Goal: Find specific page/section

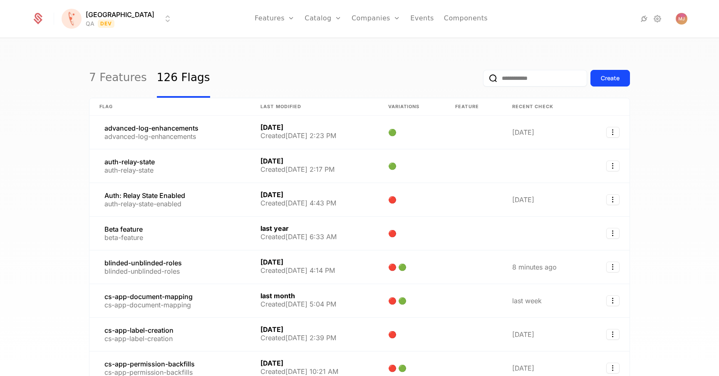
click at [544, 80] on input "email" at bounding box center [535, 78] width 104 height 17
type input "*********"
click at [483, 80] on button "submit" at bounding box center [483, 80] width 0 height 0
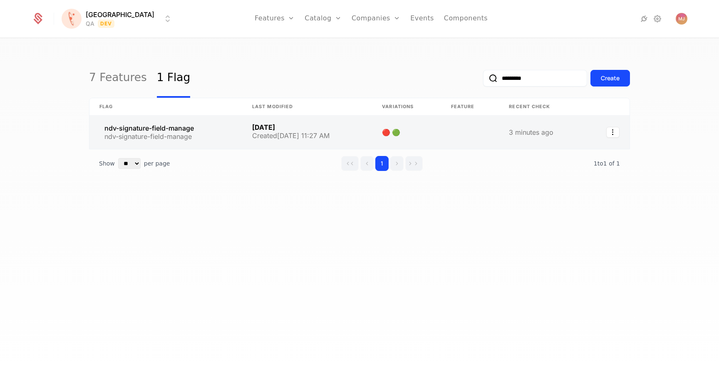
click at [160, 136] on link at bounding box center [165, 132] width 153 height 33
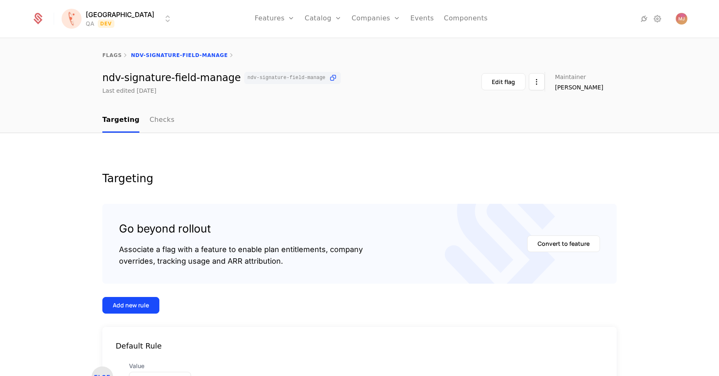
scroll to position [67, 0]
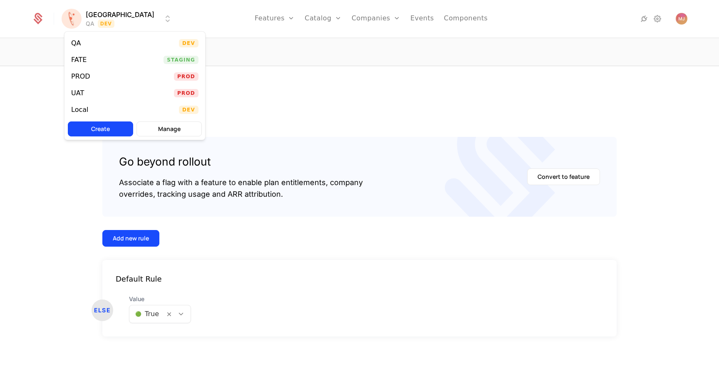
click at [122, 17] on html "[PERSON_NAME] QA Dev Features Features Flags Catalog Plans Add Ons Configuratio…" at bounding box center [359, 188] width 719 height 376
click at [107, 110] on div "Local Dev" at bounding box center [135, 110] width 141 height 17
